Goal: Transaction & Acquisition: Purchase product/service

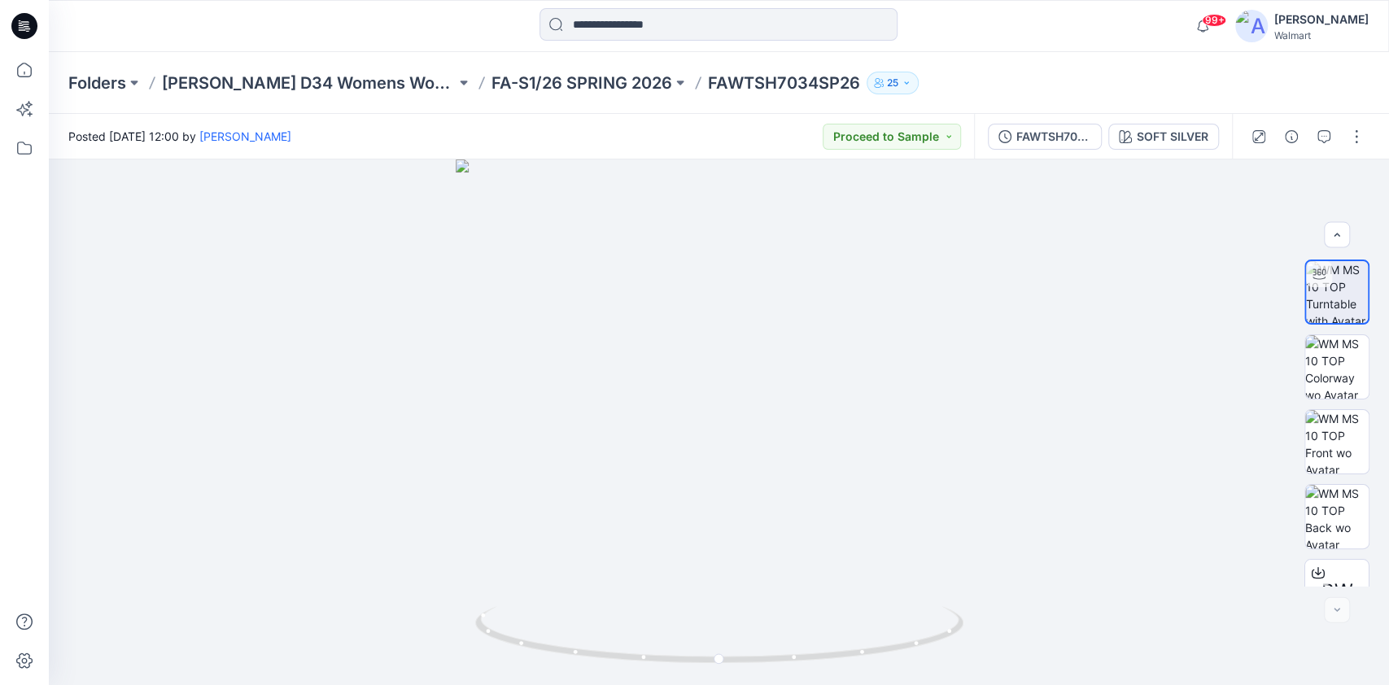
scroll to position [113, 0]
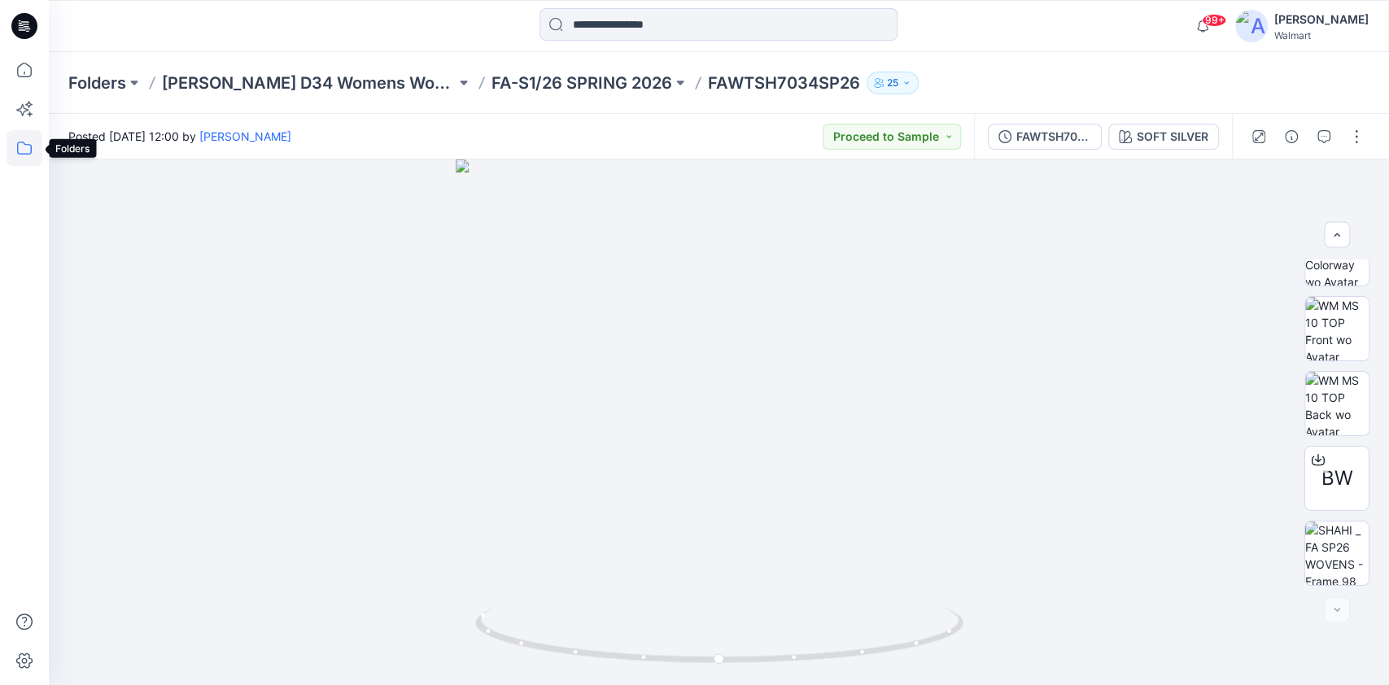
click at [20, 148] on icon at bounding box center [25, 148] width 36 height 36
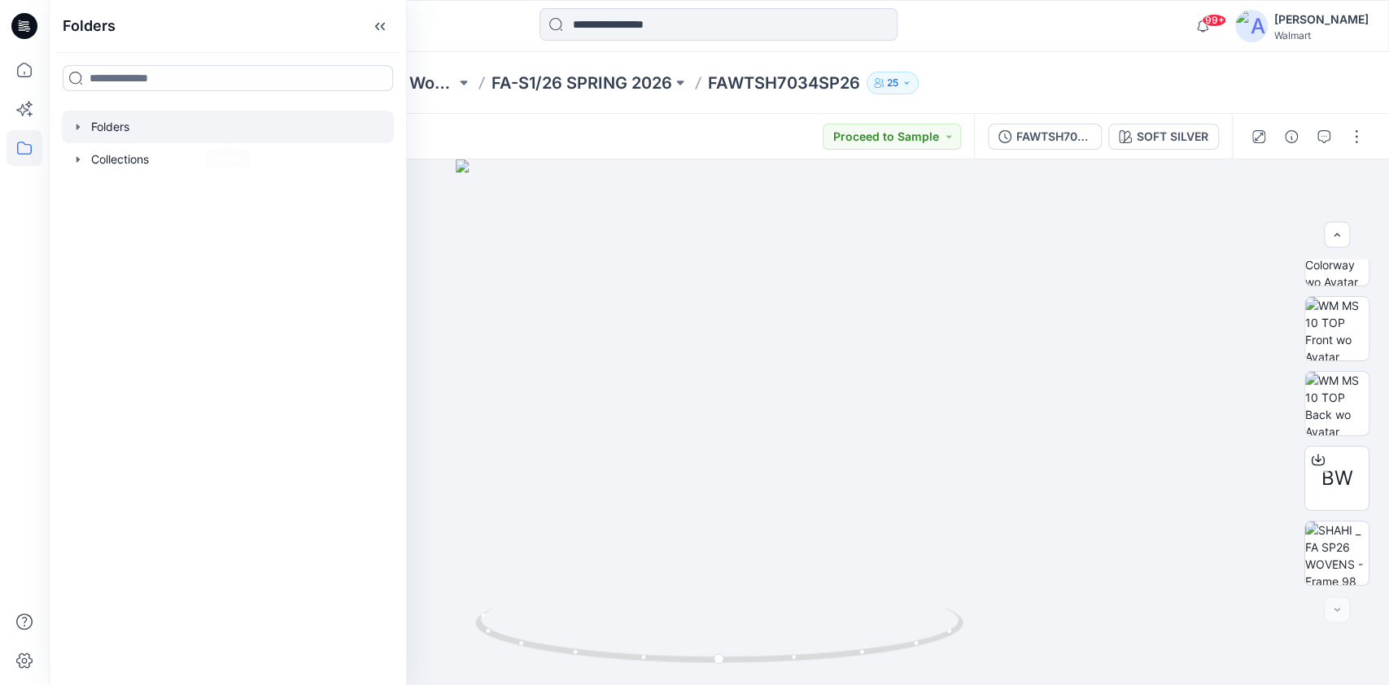
click at [74, 133] on div at bounding box center [228, 127] width 332 height 33
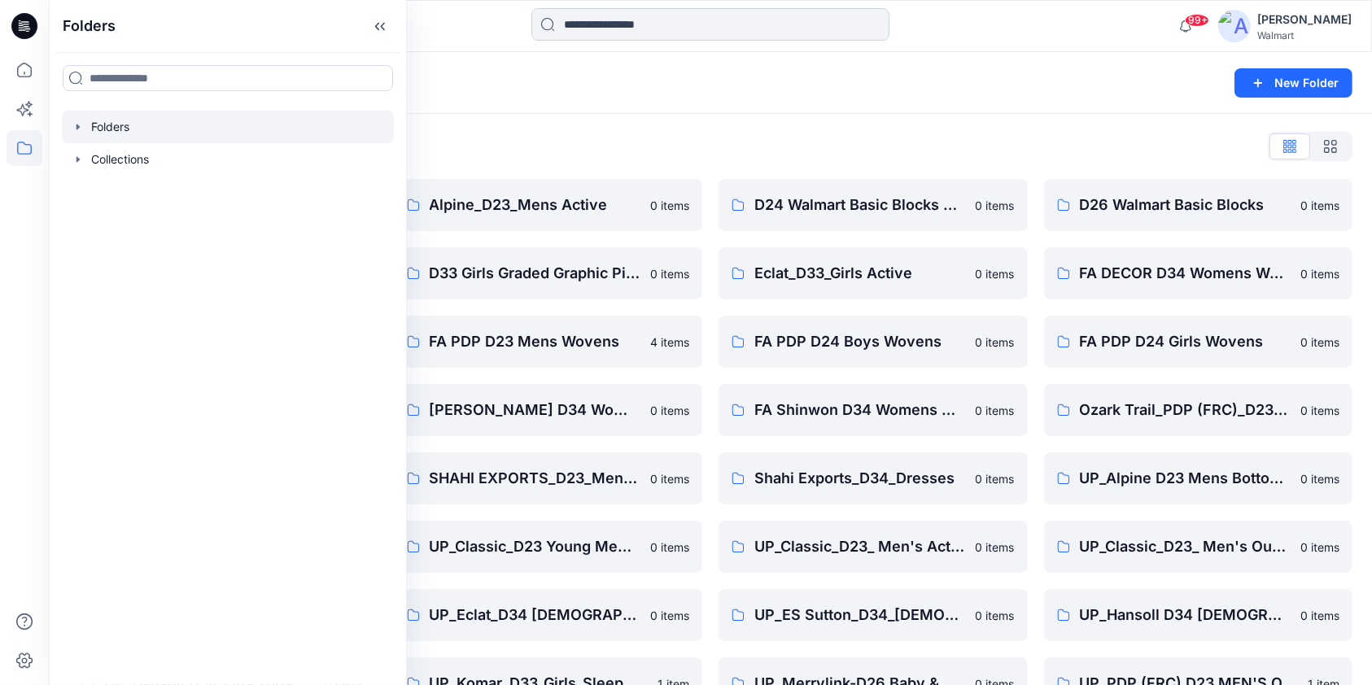
click at [700, 20] on input at bounding box center [710, 24] width 358 height 33
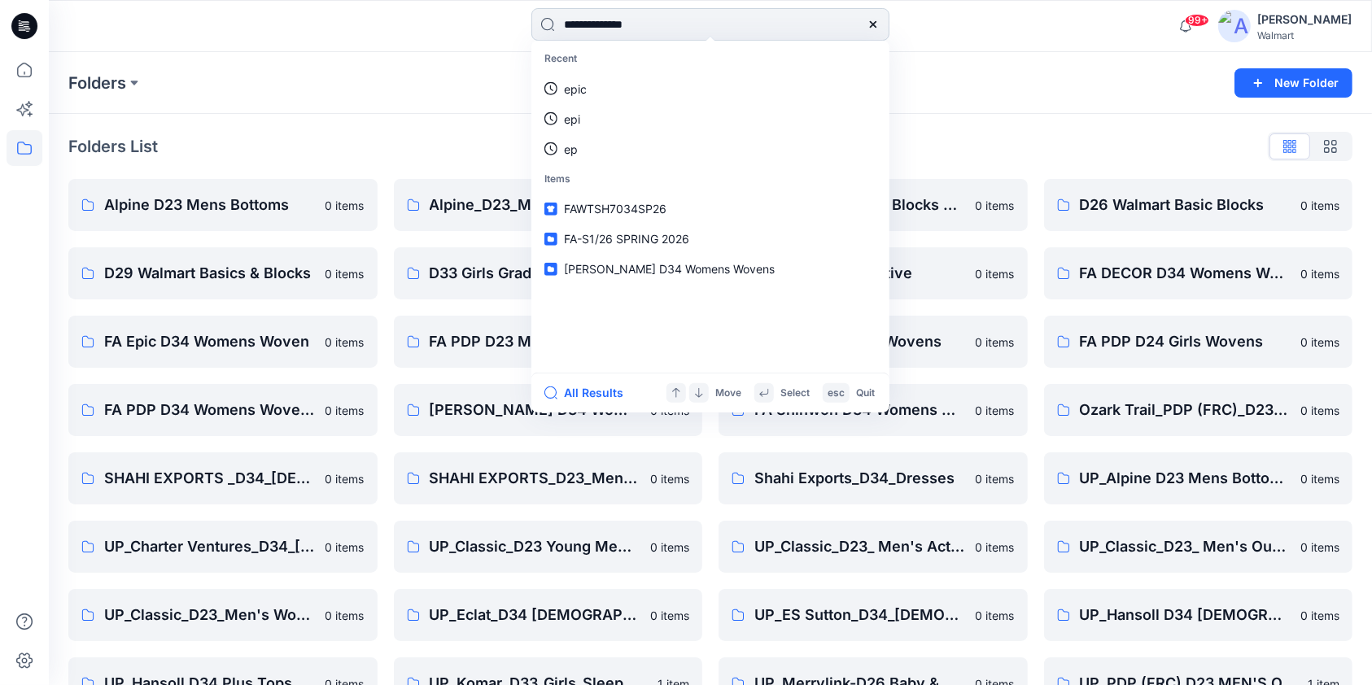
type input "**********"
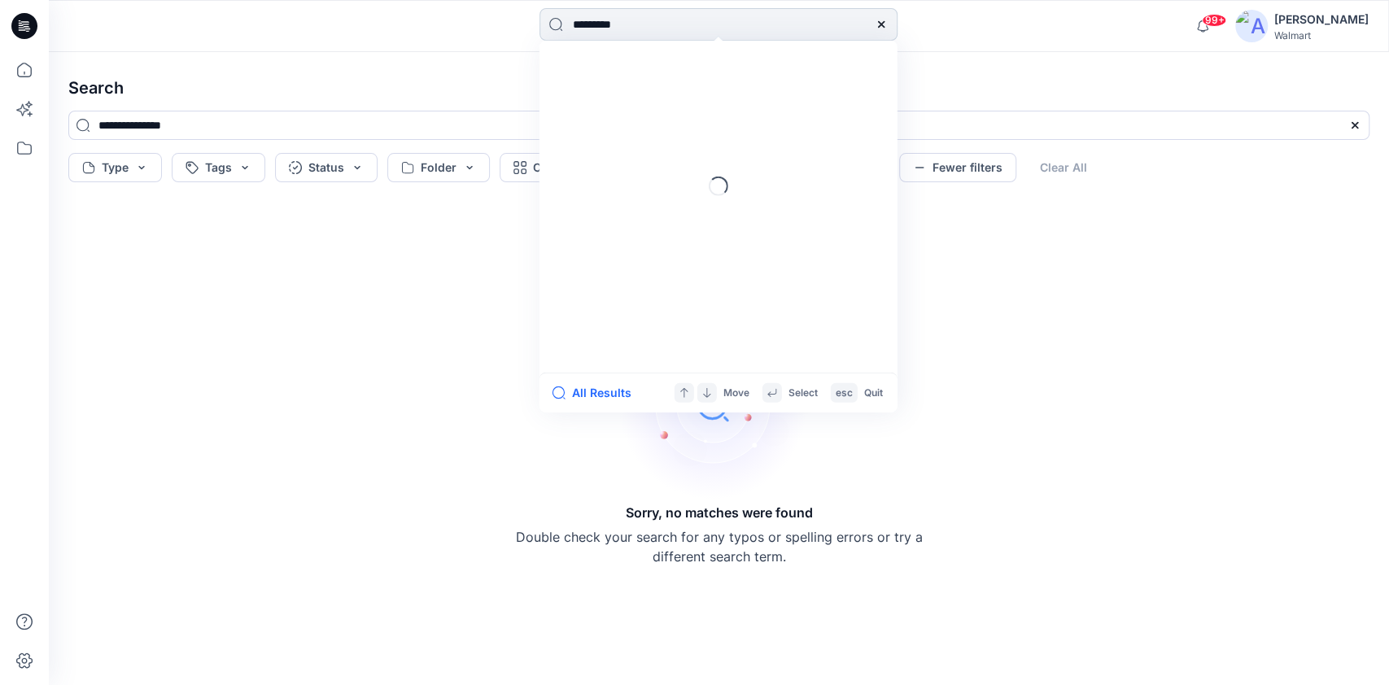
type input "**********"
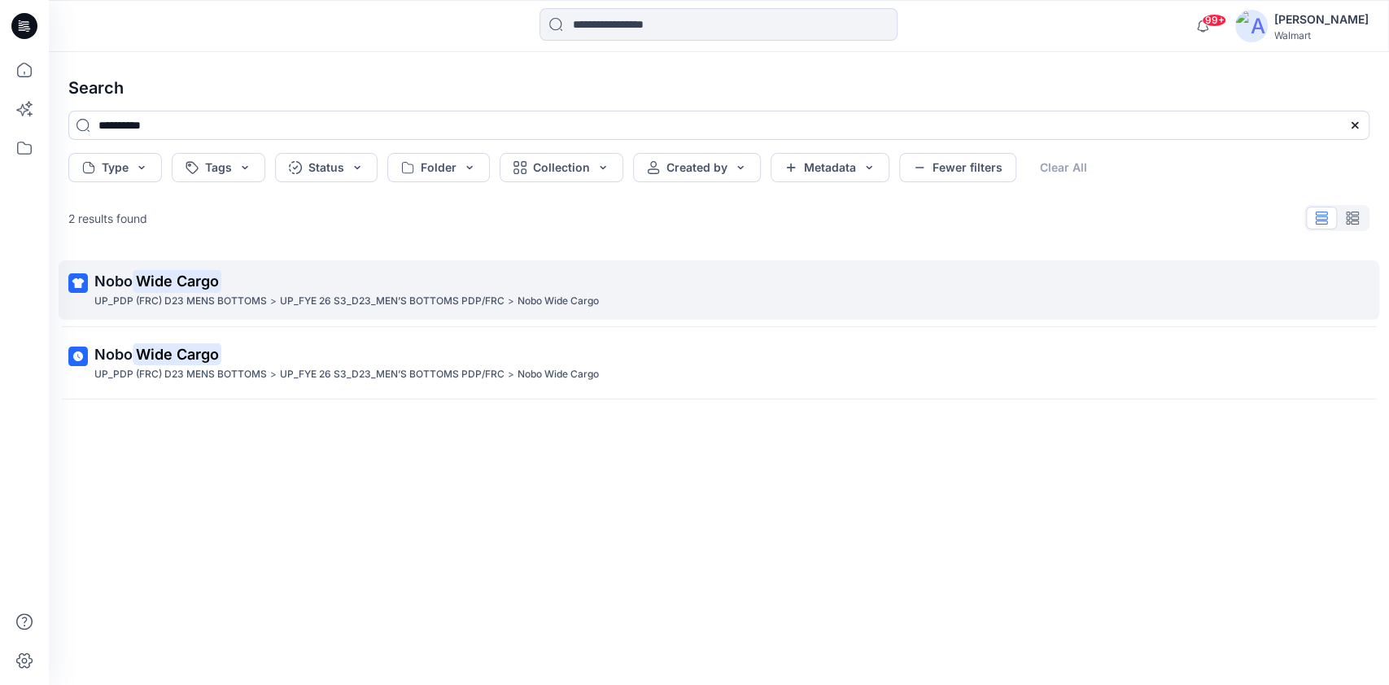
click at [350, 291] on p "Nobo Wide Cargo" at bounding box center [717, 281] width 1246 height 23
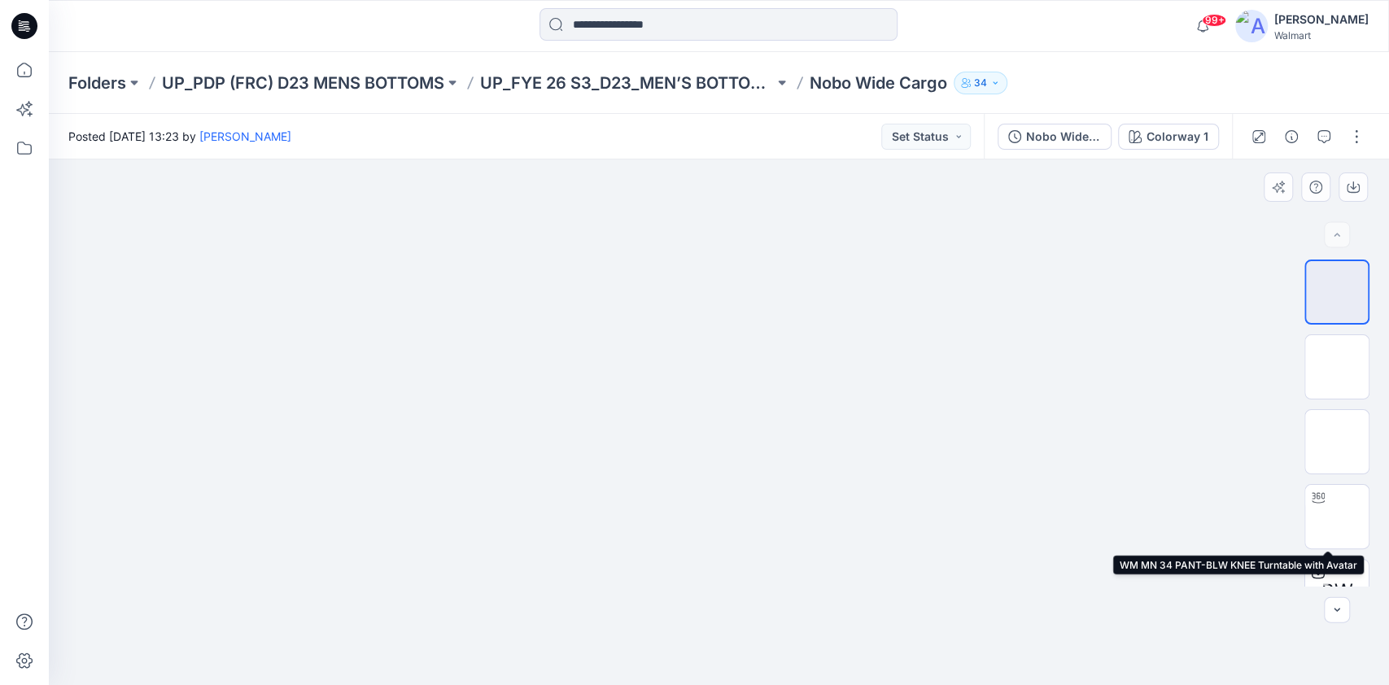
drag, startPoint x: 1337, startPoint y: 509, endPoint x: 1111, endPoint y: 506, distance: 226.3
click at [1337, 517] on img at bounding box center [1337, 517] width 0 height 0
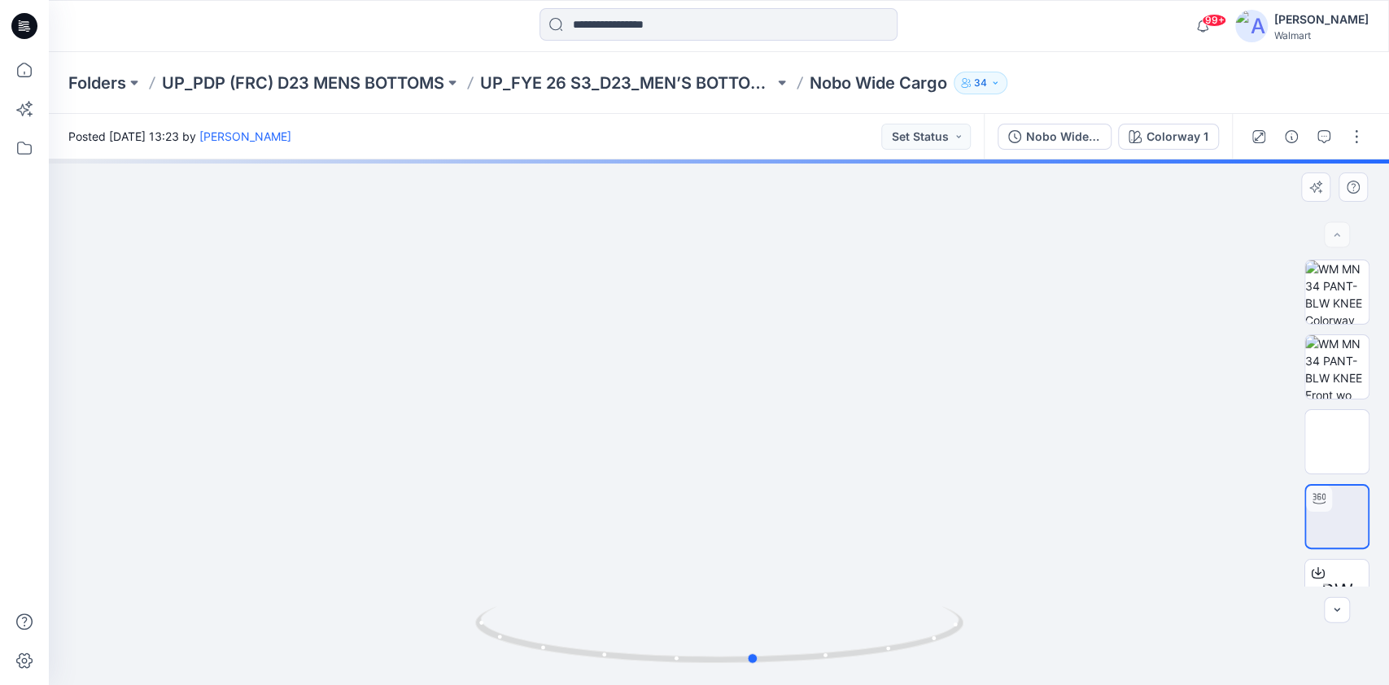
drag, startPoint x: 499, startPoint y: 478, endPoint x: 534, endPoint y: 487, distance: 36.1
click at [534, 487] on div at bounding box center [719, 423] width 1340 height 526
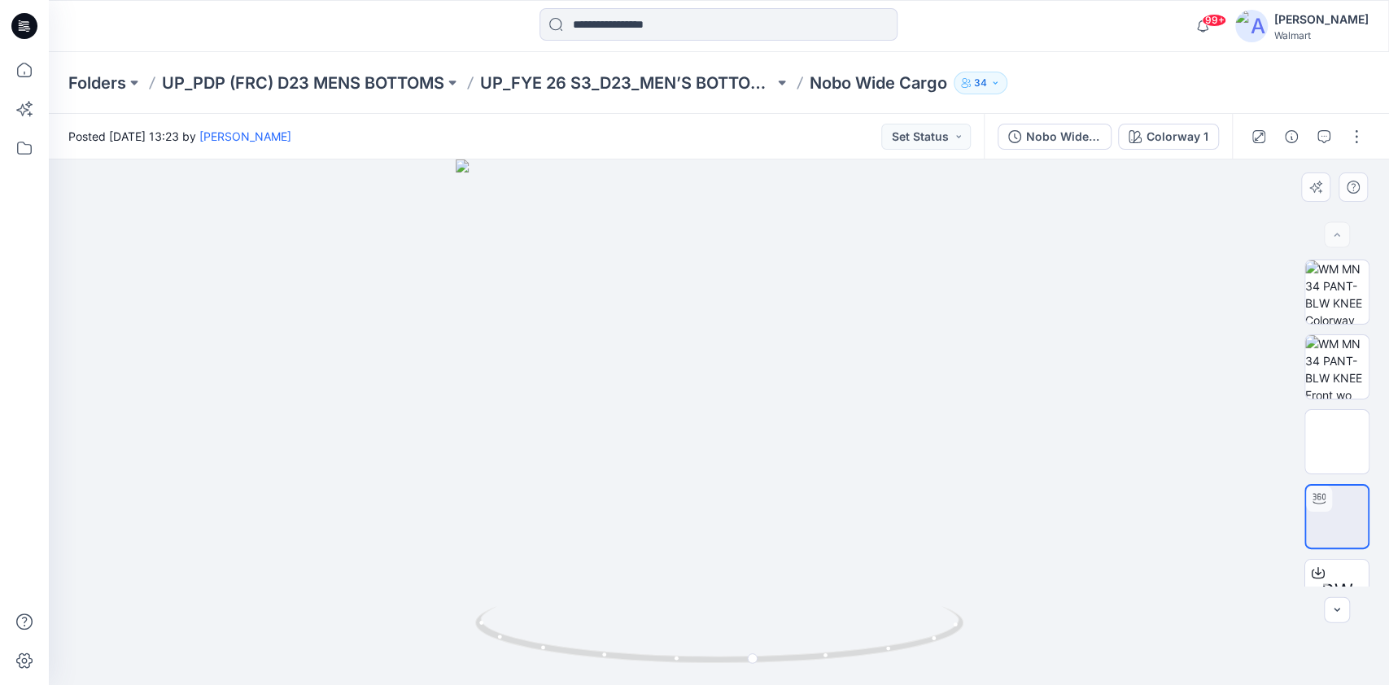
click at [1143, 367] on div at bounding box center [719, 423] width 1340 height 526
drag, startPoint x: 940, startPoint y: 367, endPoint x: 885, endPoint y: 444, distance: 94.4
click at [885, 444] on div at bounding box center [719, 423] width 1340 height 526
drag, startPoint x: 859, startPoint y: 446, endPoint x: 910, endPoint y: 453, distance: 50.9
click at [910, 453] on div at bounding box center [719, 423] width 1340 height 526
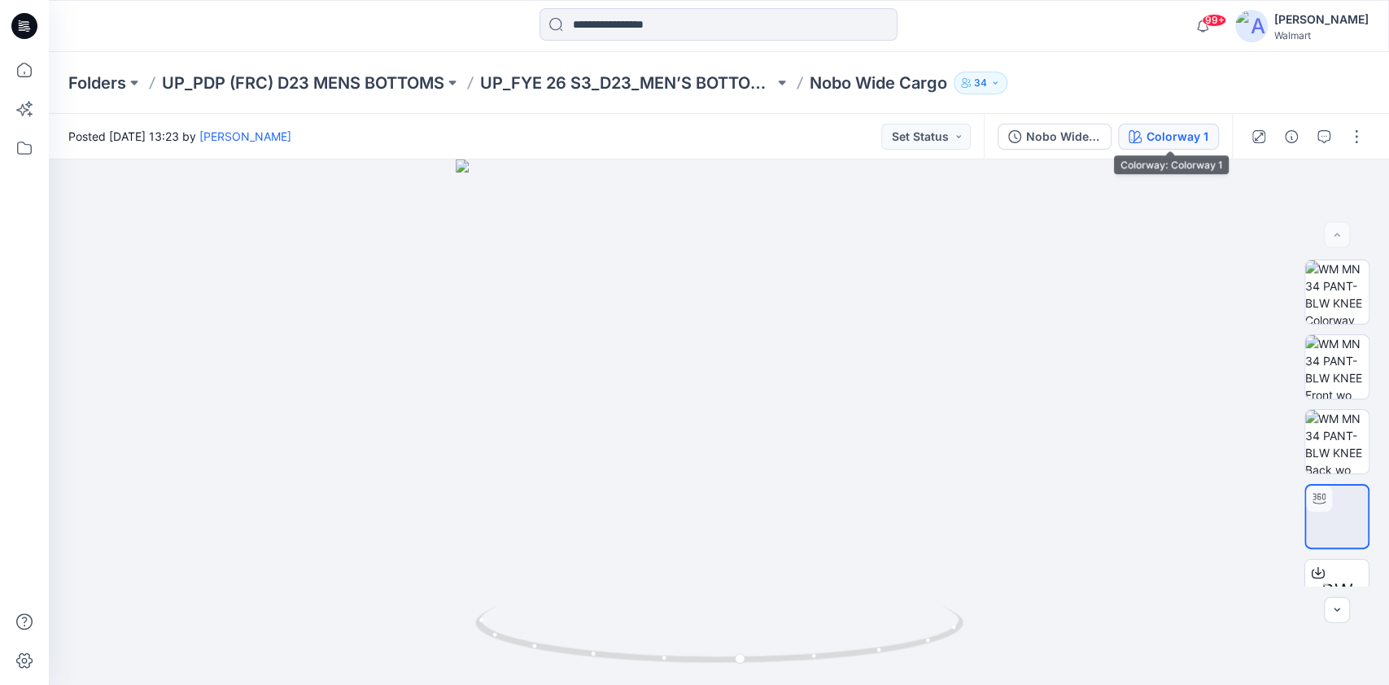
click at [1196, 146] on button "Colorway 1" at bounding box center [1168, 137] width 101 height 26
